Goal: Check status: Check status

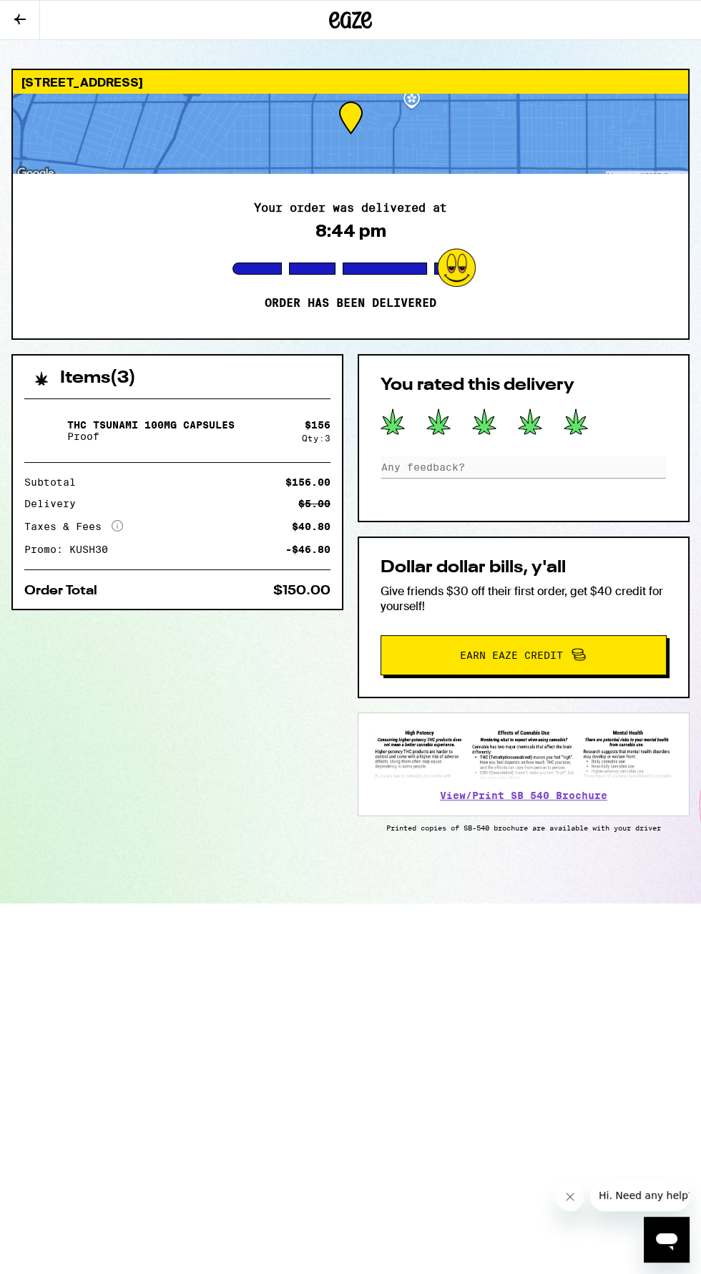
click at [426, 499] on div "You rated this delivery" at bounding box center [524, 438] width 332 height 168
